Goal: Communication & Community: Answer question/provide support

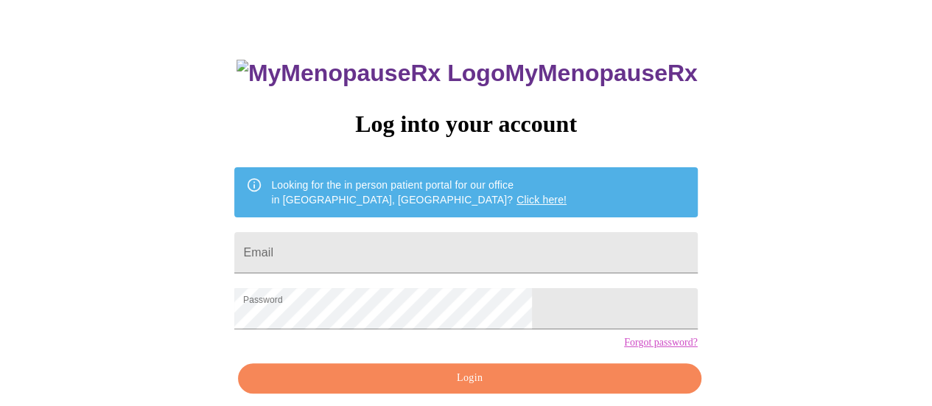
scroll to position [98, 0]
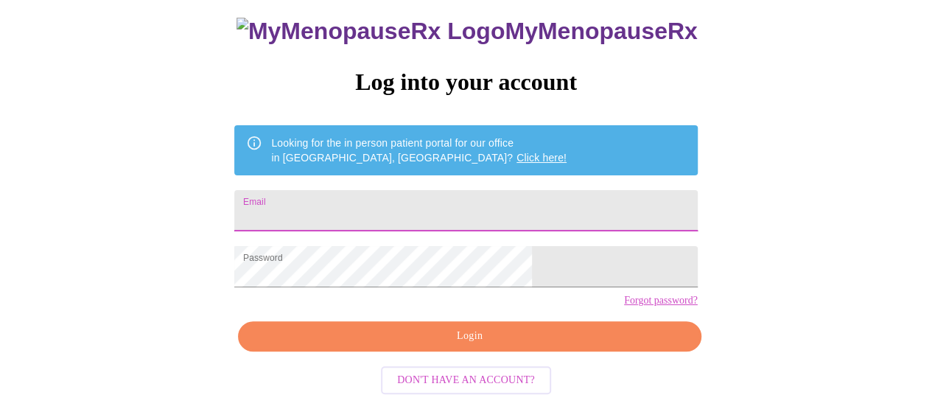
click at [440, 203] on input "Email" at bounding box center [465, 210] width 463 height 41
type input "[EMAIL_ADDRESS][DOMAIN_NAME]"
click at [440, 351] on button "Login" at bounding box center [469, 336] width 463 height 30
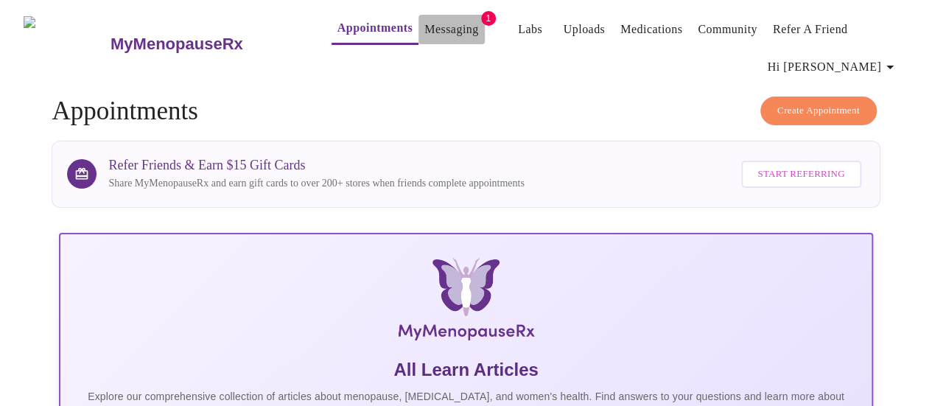
click at [441, 29] on link "Messaging" at bounding box center [451, 29] width 54 height 21
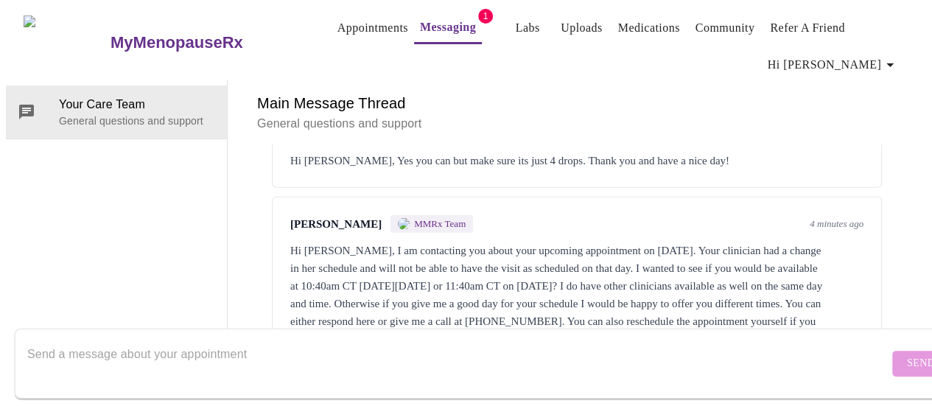
scroll to position [2305, 0]
click at [380, 321] on div "Send" at bounding box center [480, 363] width 961 height 85
click at [256, 340] on textarea "Send a message about your appointment" at bounding box center [457, 363] width 861 height 47
type textarea "Hi! 11:40am on the 26th will work - thanks!"
click at [907, 357] on span "Send" at bounding box center [921, 363] width 28 height 18
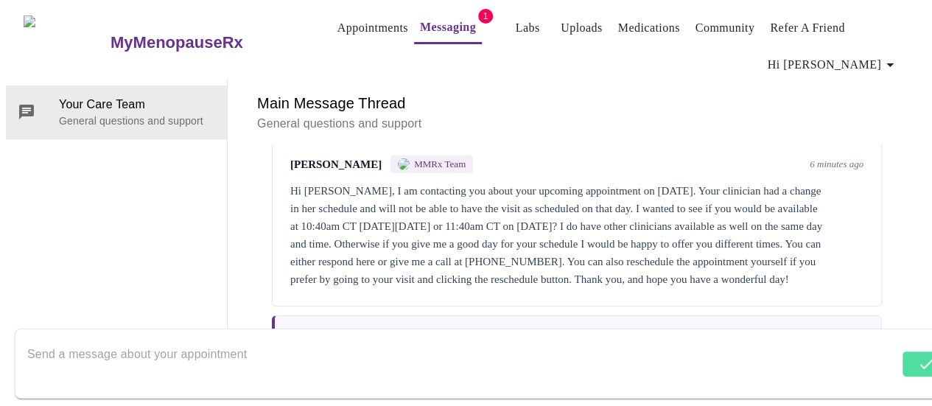
scroll to position [2394, 0]
